Goal: Task Accomplishment & Management: Manage account settings

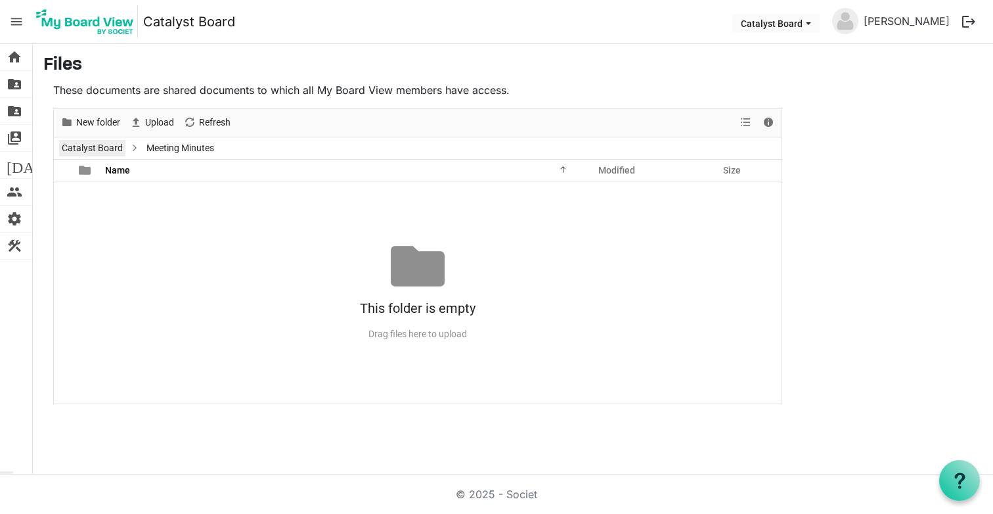
click at [88, 143] on link "Catalyst Board" at bounding box center [92, 148] width 66 height 16
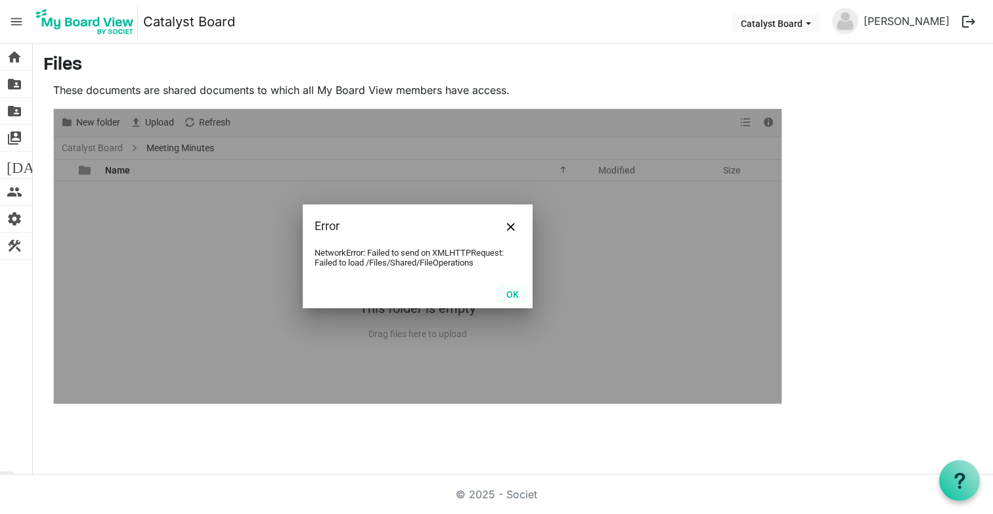
click at [505, 290] on button "OK" at bounding box center [513, 293] width 30 height 18
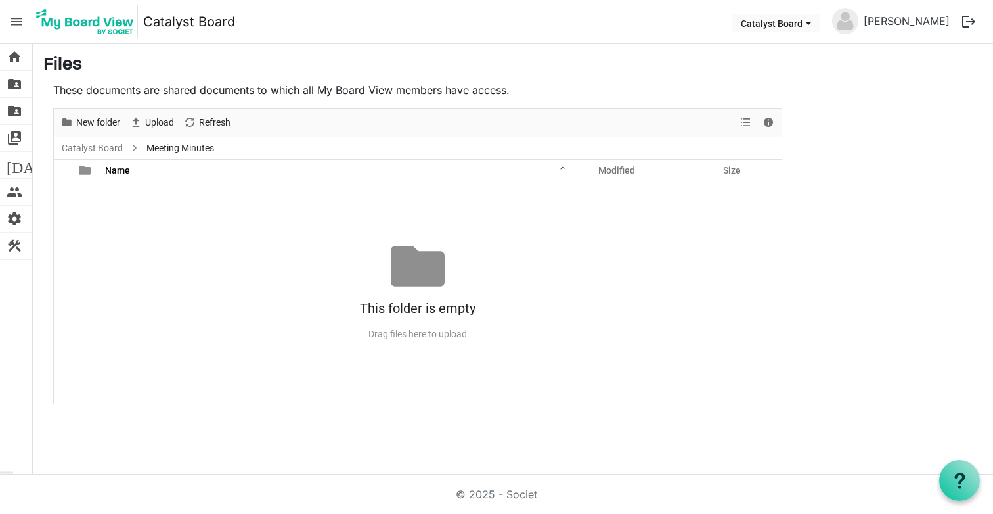
click at [71, 18] on img at bounding box center [85, 21] width 106 height 33
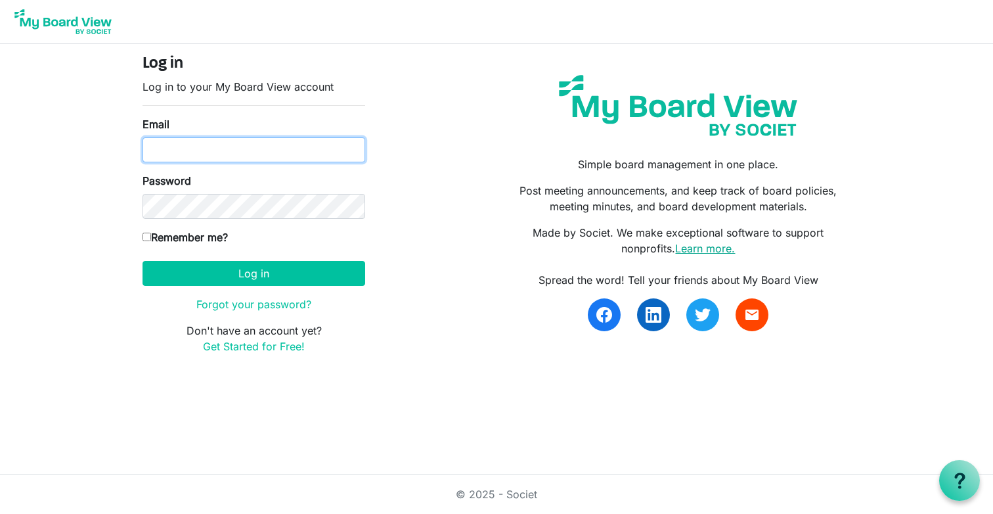
type input "[EMAIL_ADDRESS][DOMAIN_NAME]"
click at [718, 248] on link "Learn more." at bounding box center [705, 248] width 60 height 13
